Goal: Task Accomplishment & Management: Use online tool/utility

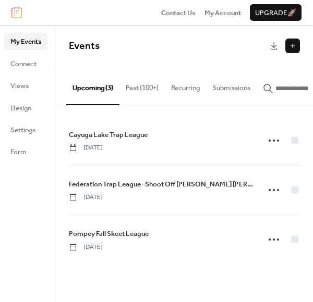
click at [140, 92] on button "Past (100+)" at bounding box center [141, 85] width 45 height 37
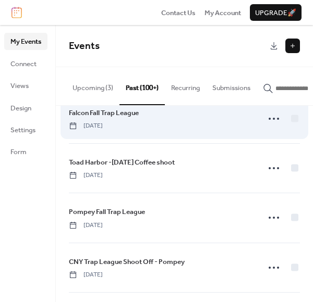
scroll to position [21, 0]
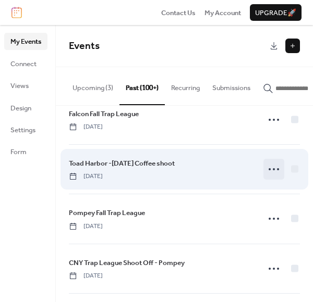
click at [277, 171] on circle at bounding box center [278, 169] width 2 height 2
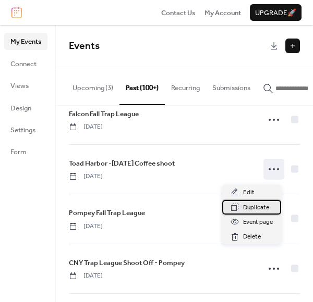
click at [251, 205] on span "Duplicate" at bounding box center [256, 208] width 26 height 10
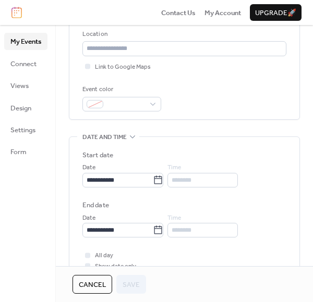
scroll to position [220, 0]
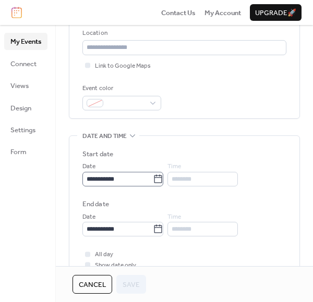
click at [163, 179] on icon at bounding box center [158, 179] width 10 height 10
click at [153, 179] on input "**********" at bounding box center [117, 179] width 70 height 15
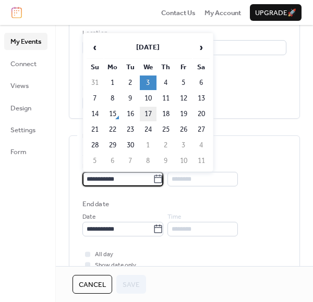
click at [145, 113] on td "17" at bounding box center [148, 114] width 17 height 15
type input "**********"
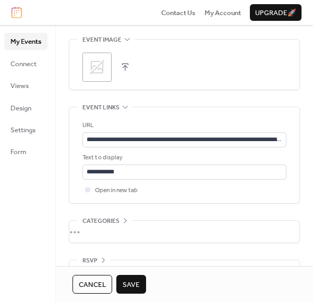
scroll to position [567, 0]
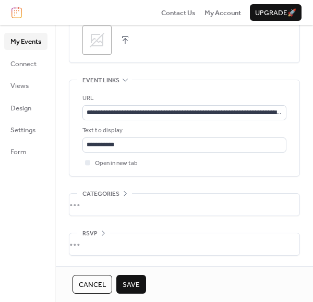
click at [130, 281] on span "Save" at bounding box center [131, 285] width 17 height 10
